Goal: Task Accomplishment & Management: Complete application form

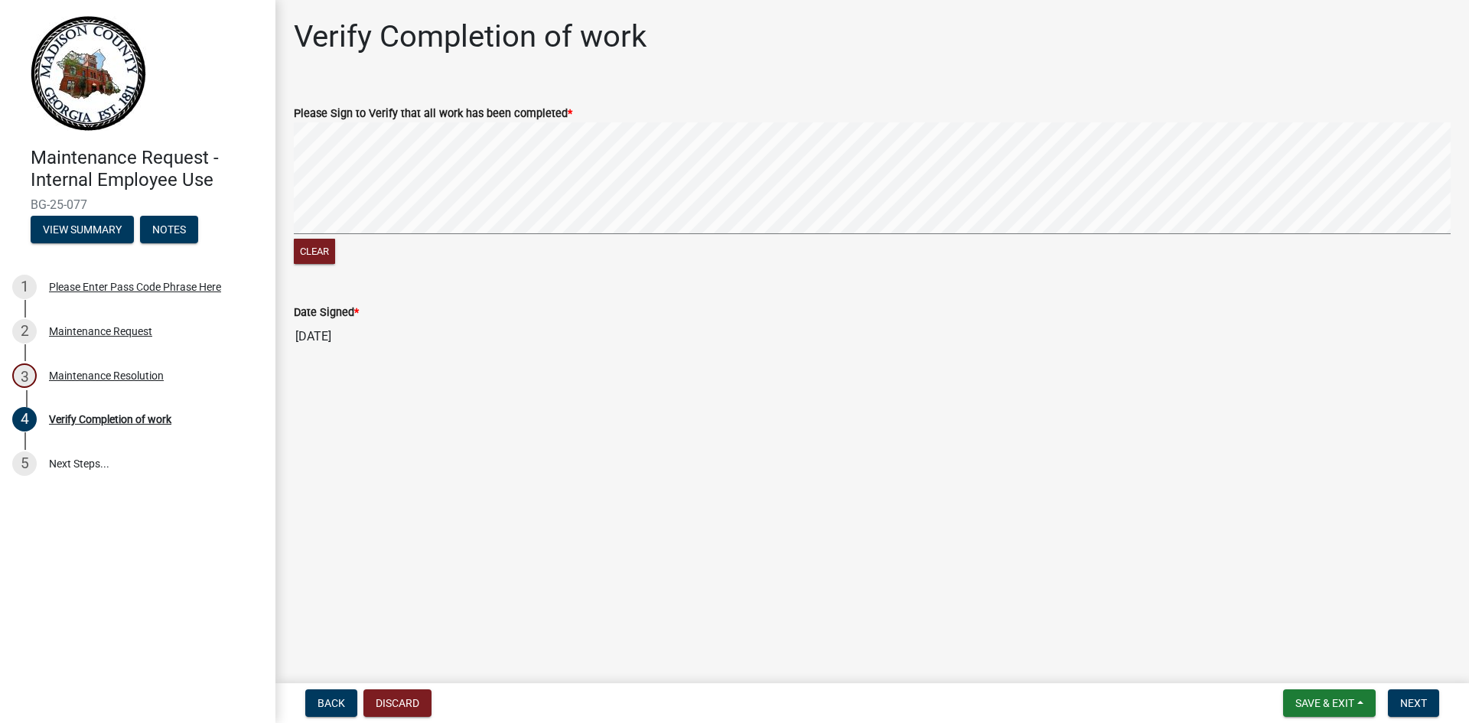
click at [992, 46] on div "Verify Completion of work Please Sign to Verify that all work has been complete…" at bounding box center [872, 198] width 1180 height 360
click at [1314, 699] on span "Save & Exit" at bounding box center [1324, 703] width 59 height 12
click at [1379, 642] on main "Verify Completion of work Please Sign to Verify that all work has been complete…" at bounding box center [872, 338] width 1194 height 677
click at [1419, 699] on span "Next" at bounding box center [1413, 703] width 27 height 12
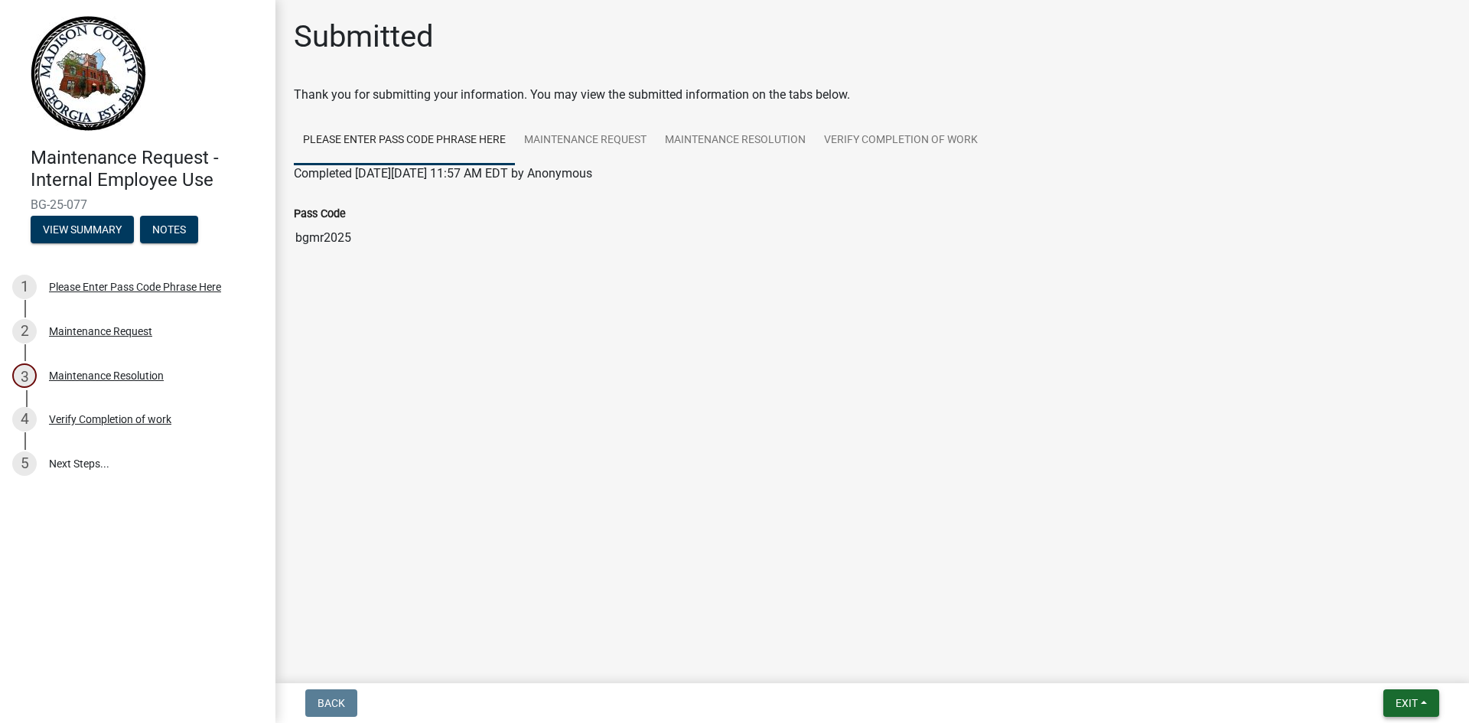
click at [1406, 702] on span "Exit" at bounding box center [1407, 703] width 22 height 12
drag, startPoint x: 928, startPoint y: 625, endPoint x: 1016, endPoint y: 642, distance: 89.6
click at [951, 631] on main "Submitted Thank you for submitting your information. You may view the submitted…" at bounding box center [872, 338] width 1194 height 677
click at [113, 421] on div "Verify Completion of work" at bounding box center [110, 419] width 122 height 11
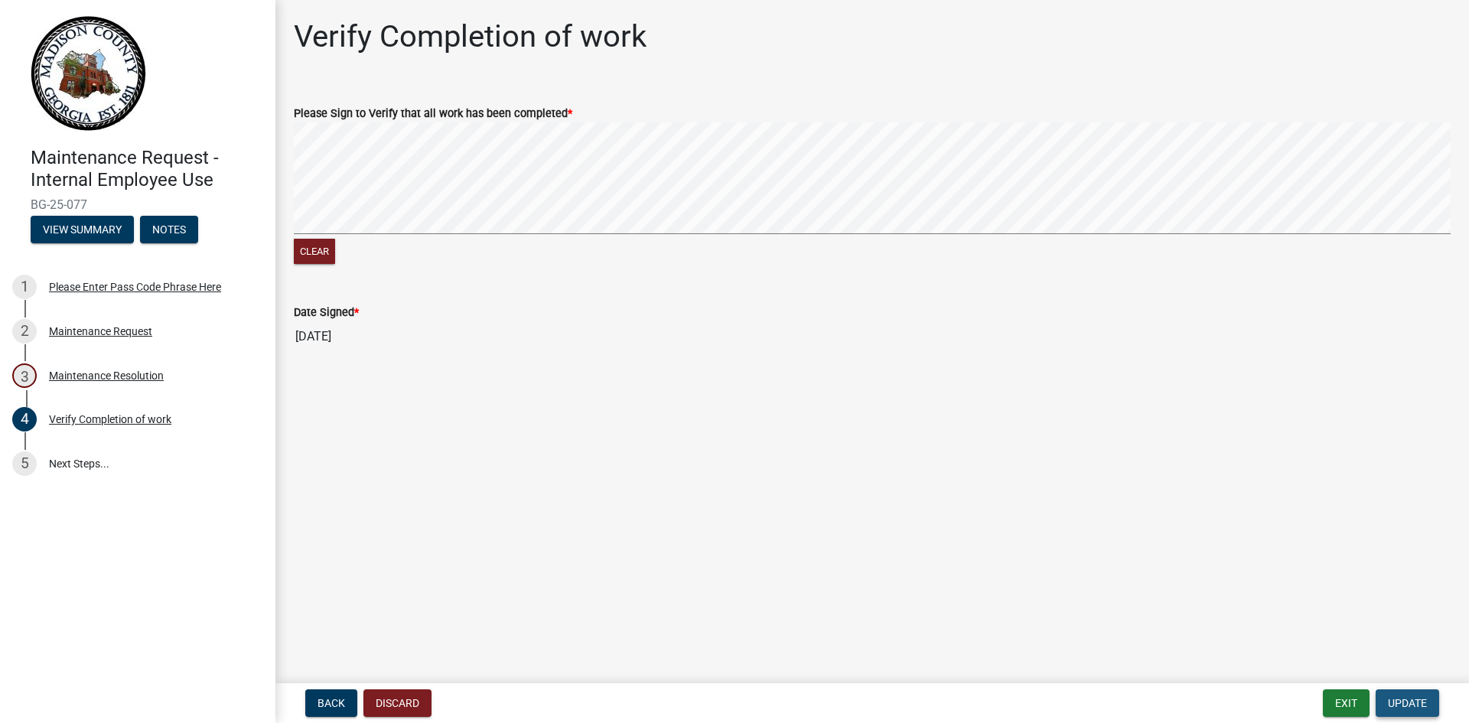
click at [1403, 705] on span "Update" at bounding box center [1407, 703] width 39 height 12
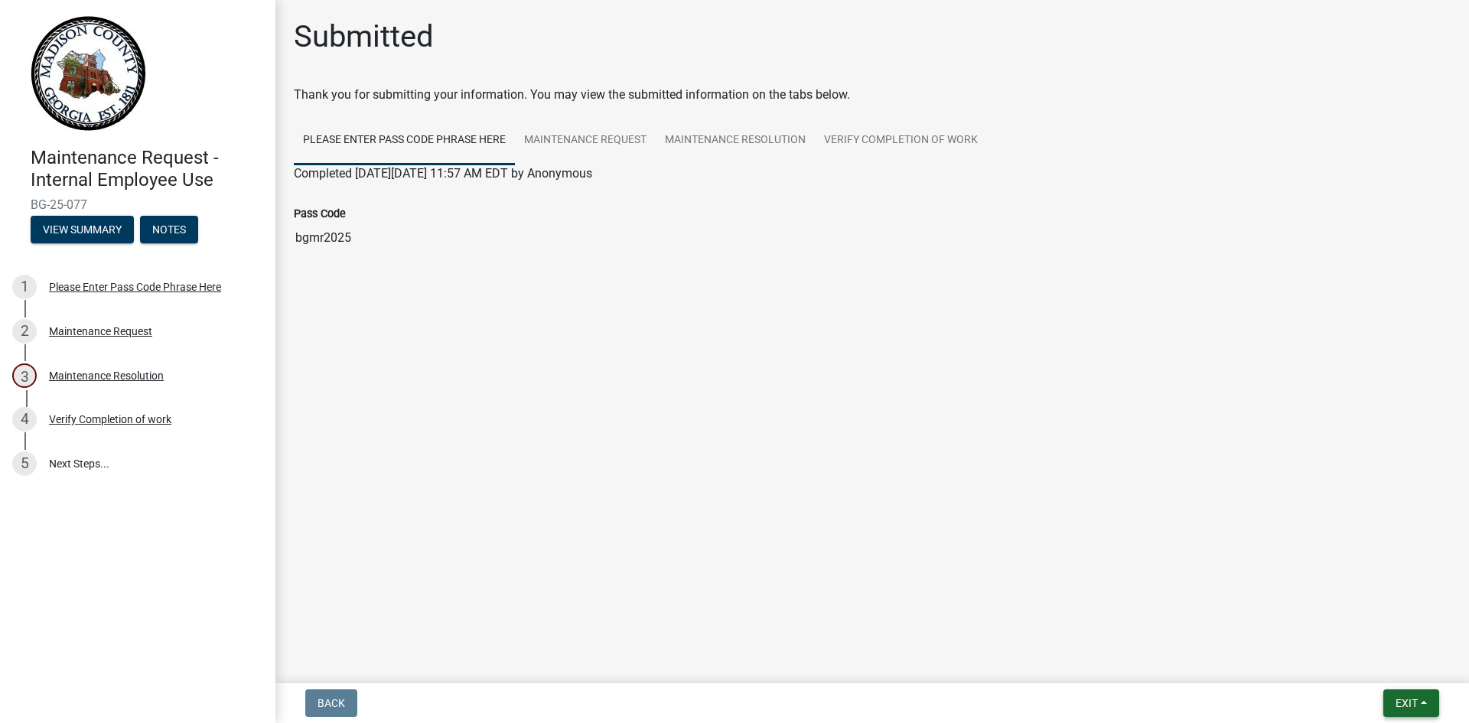
click at [1408, 698] on span "Exit" at bounding box center [1407, 703] width 22 height 12
click at [1378, 660] on button "Save & Exit" at bounding box center [1378, 663] width 122 height 37
